Goal: Entertainment & Leisure: Consume media (video, audio)

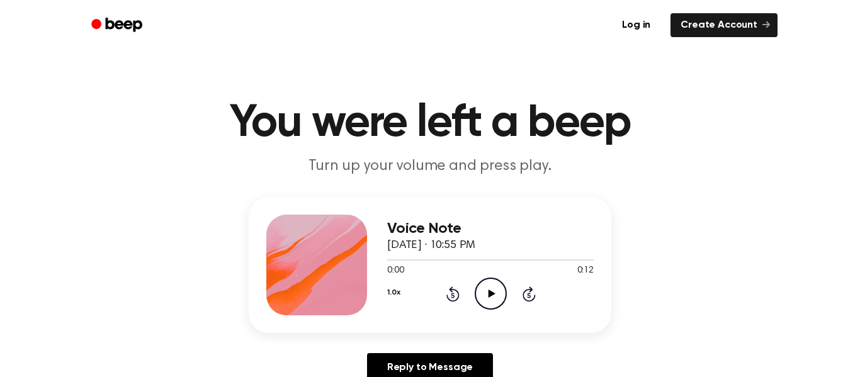
click at [490, 297] on icon at bounding box center [491, 294] width 7 height 8
click at [487, 293] on icon "Play Audio" at bounding box center [491, 294] width 32 height 32
click at [490, 292] on icon at bounding box center [491, 294] width 7 height 8
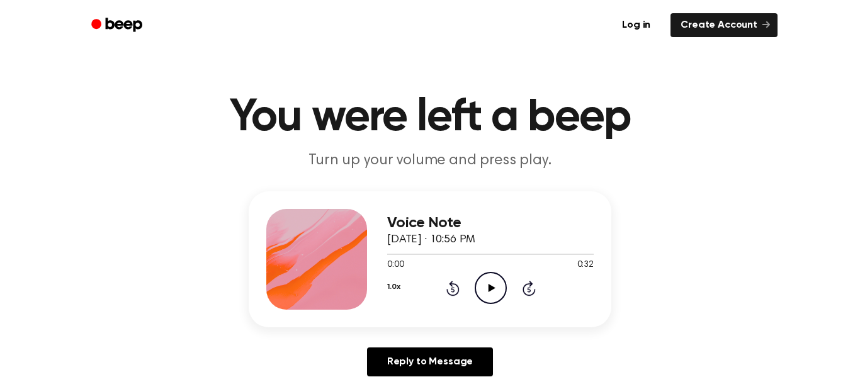
scroll to position [7, 0]
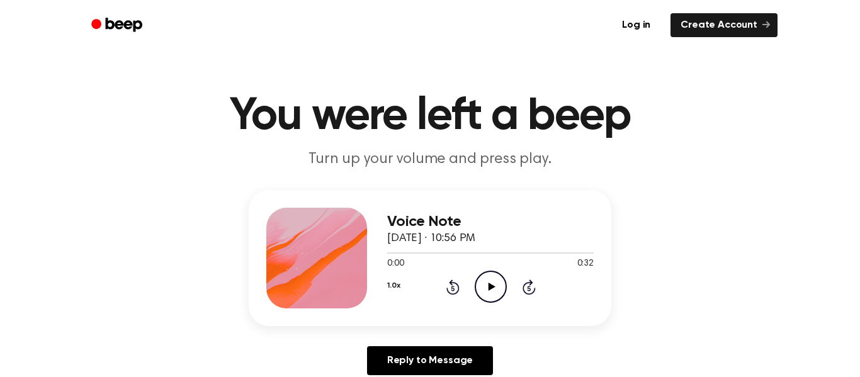
click at [488, 286] on icon "Play Audio" at bounding box center [491, 287] width 32 height 32
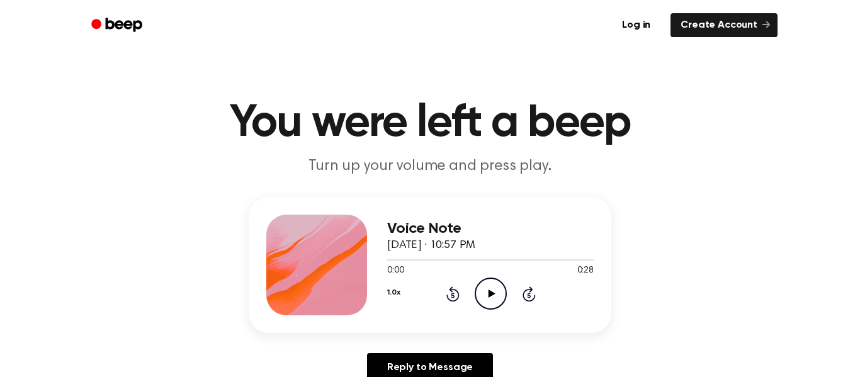
click at [487, 296] on icon "Play Audio" at bounding box center [491, 294] width 32 height 32
click at [493, 297] on icon "Play Audio" at bounding box center [491, 294] width 32 height 32
